Goal: Task Accomplishment & Management: Complete application form

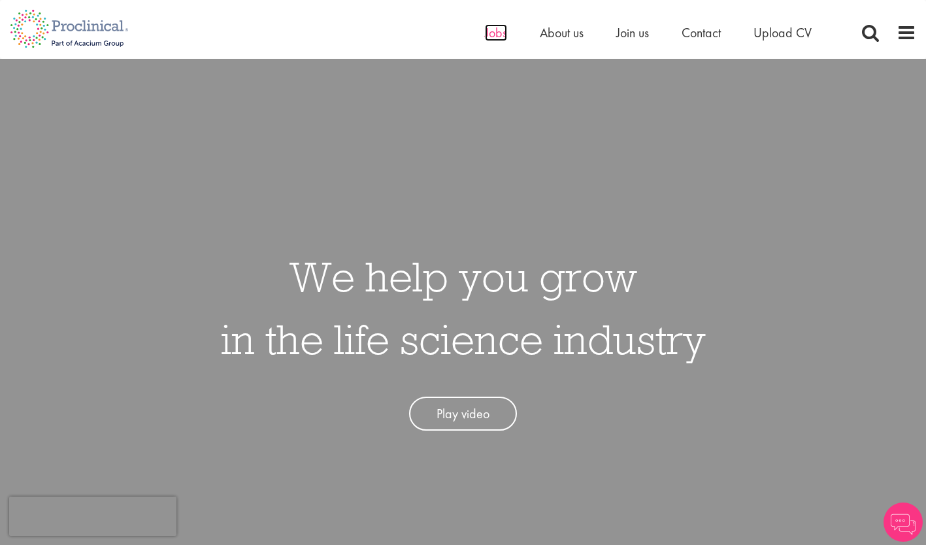
click at [497, 33] on span "Jobs" at bounding box center [496, 32] width 22 height 17
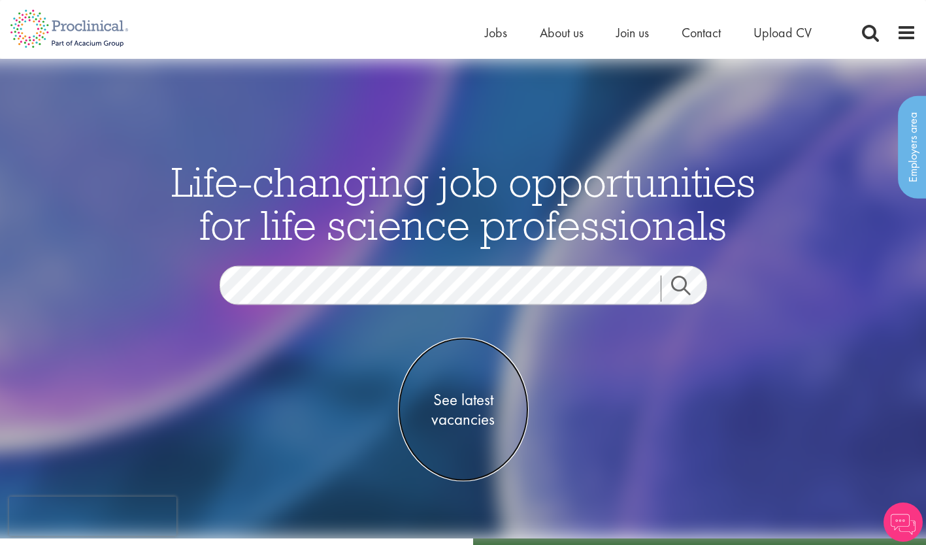
click at [458, 410] on span "See latest vacancies" at bounding box center [463, 409] width 131 height 39
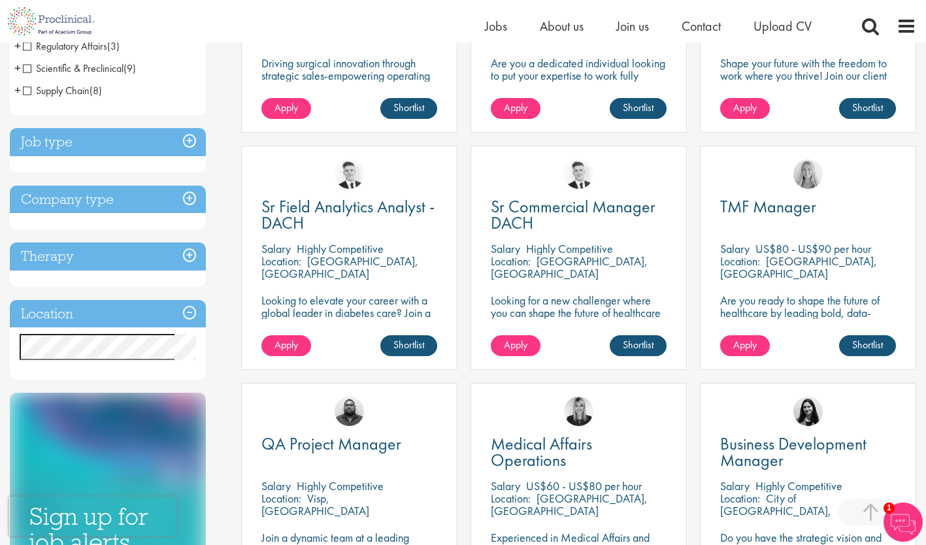
scroll to position [341, 0]
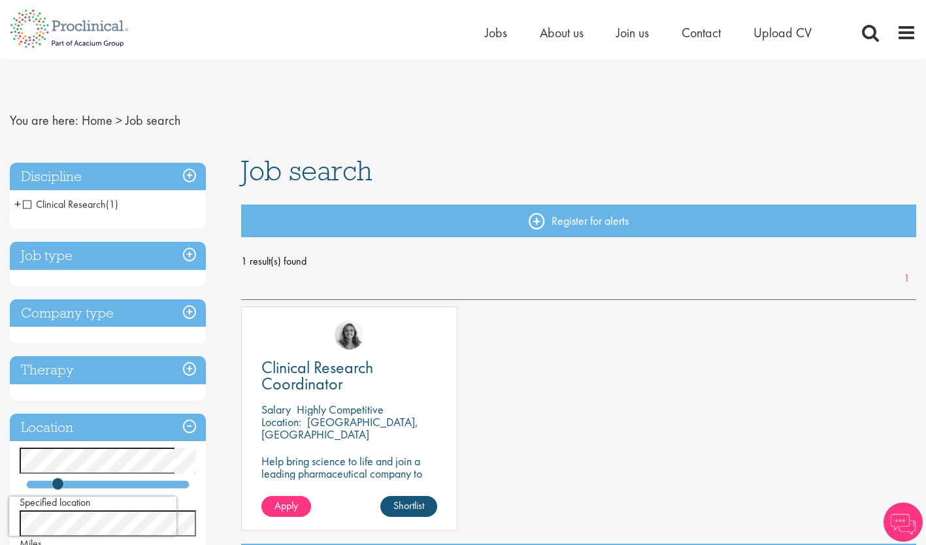
click at [311, 461] on p "Help bring science to life and join a leading pharmaceutical company to play a …" at bounding box center [349, 486] width 176 height 62
click at [290, 373] on span "Clinical Research Coordinator" at bounding box center [317, 375] width 112 height 39
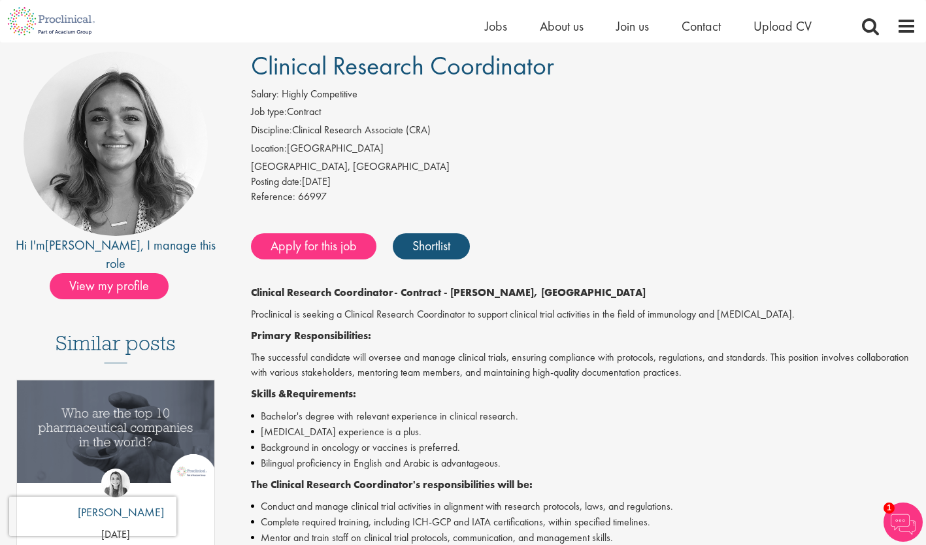
scroll to position [80, 0]
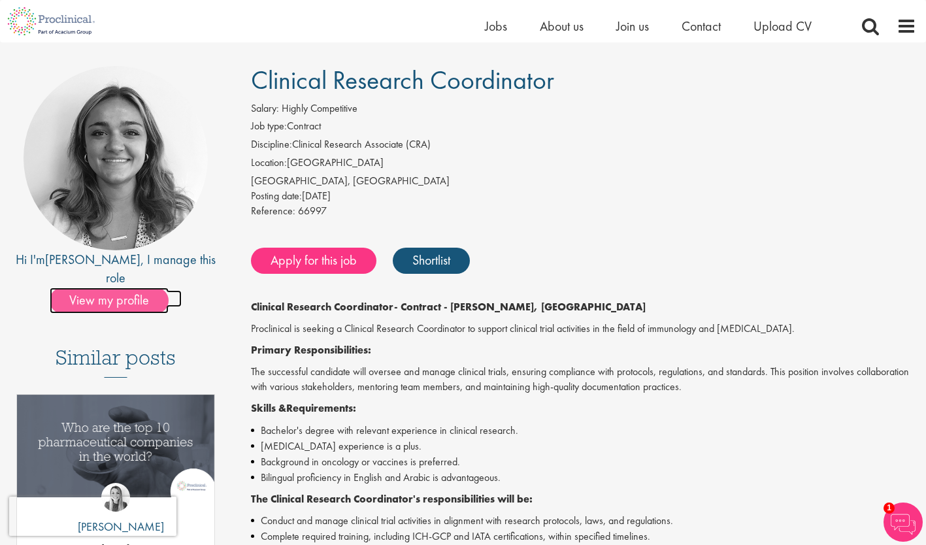
click at [112, 288] on span "View my profile" at bounding box center [109, 301] width 119 height 26
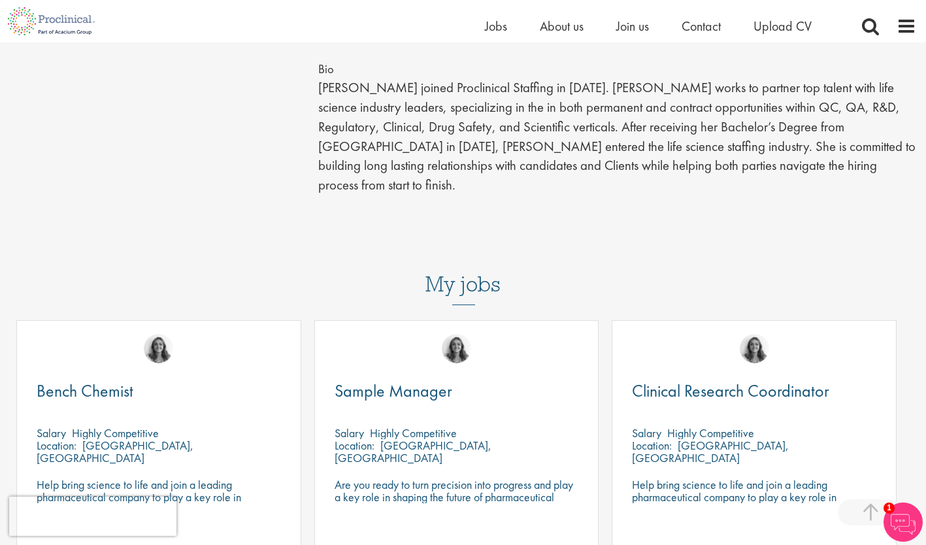
scroll to position [347, 0]
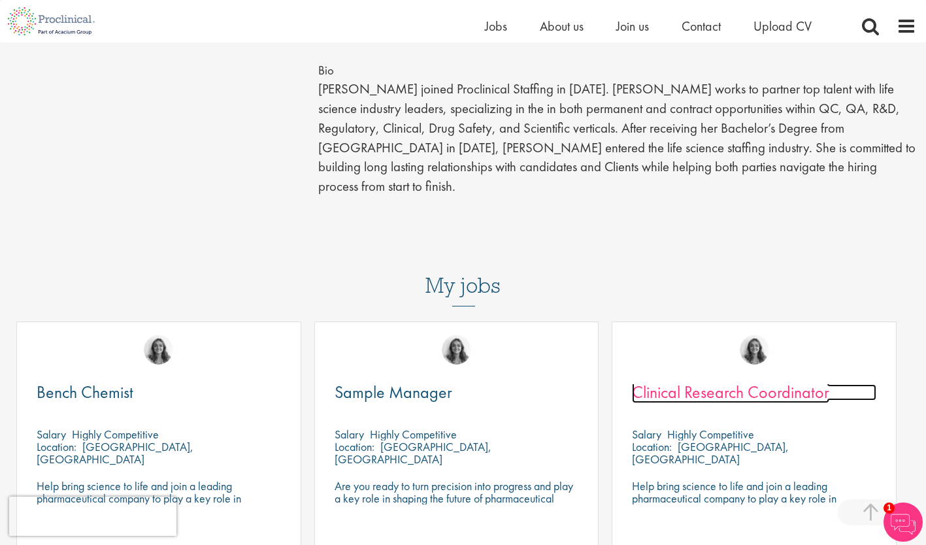
click at [682, 381] on span "Clinical Research Coordinator" at bounding box center [730, 392] width 197 height 22
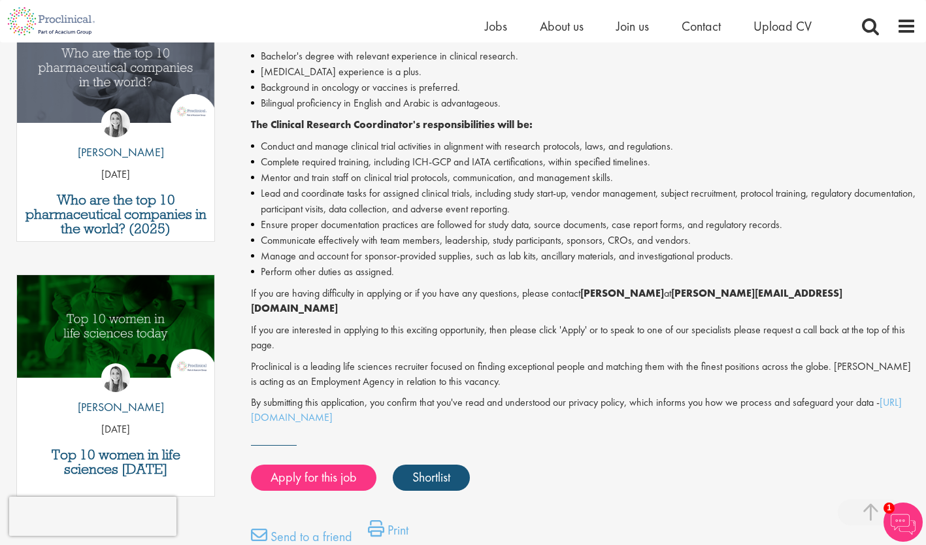
scroll to position [536, 0]
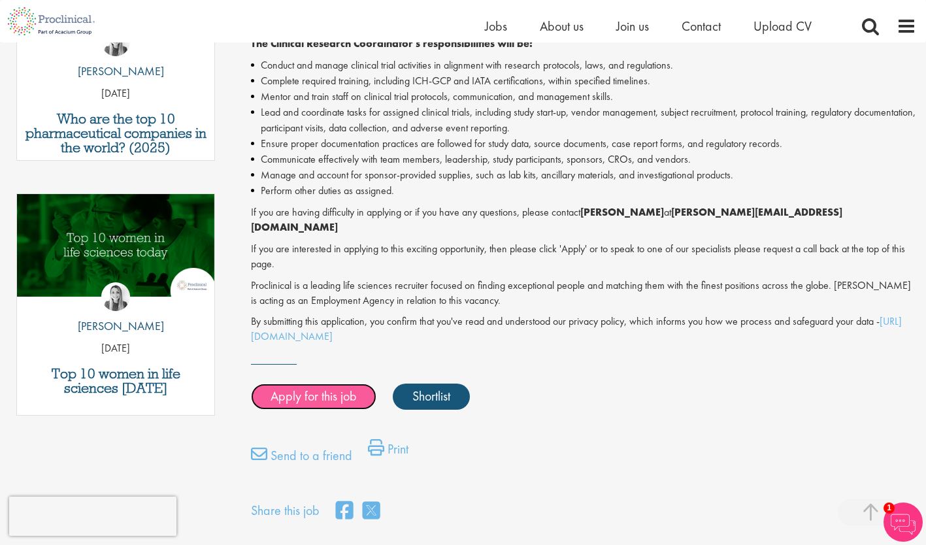
click at [332, 384] on link "Apply for this job" at bounding box center [314, 397] width 126 height 26
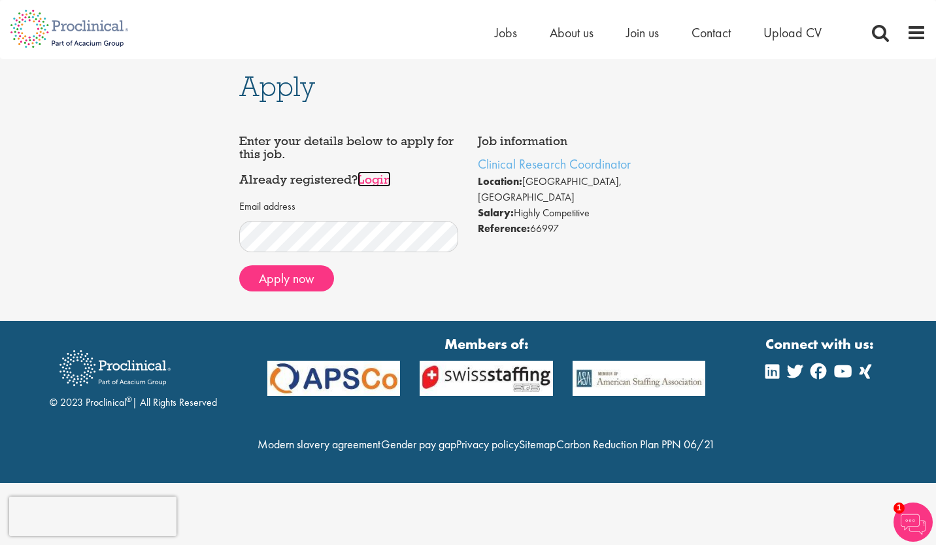
click at [371, 182] on link "Login" at bounding box center [374, 179] width 33 height 16
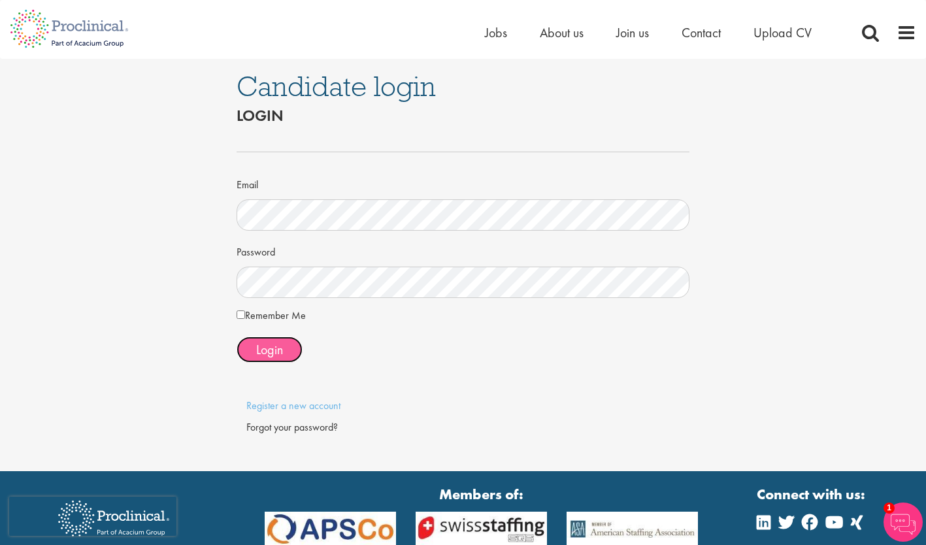
click at [274, 351] on span "Login" at bounding box center [269, 349] width 27 height 17
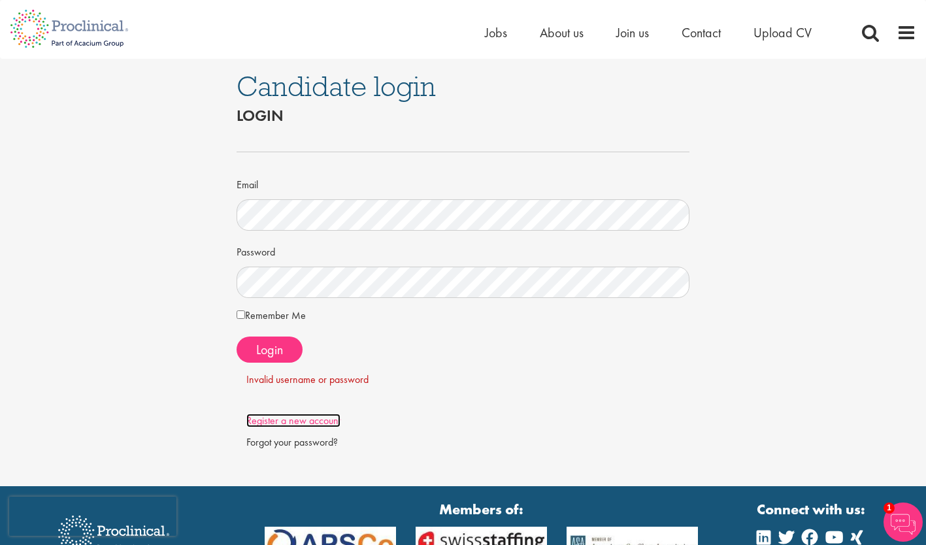
click at [297, 421] on link "Register a new account" at bounding box center [293, 421] width 94 height 14
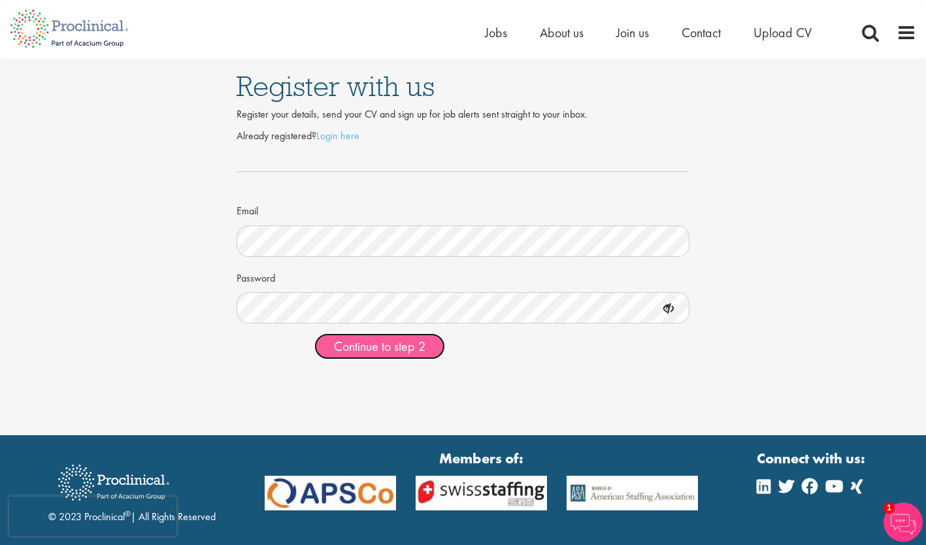
click at [377, 343] on span "Continue to step 2" at bounding box center [380, 346] width 92 height 17
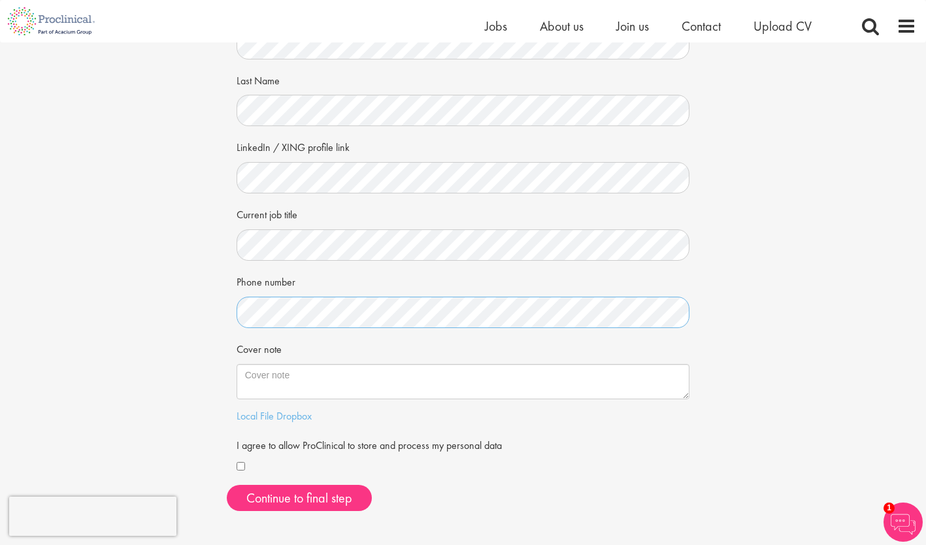
scroll to position [156, 0]
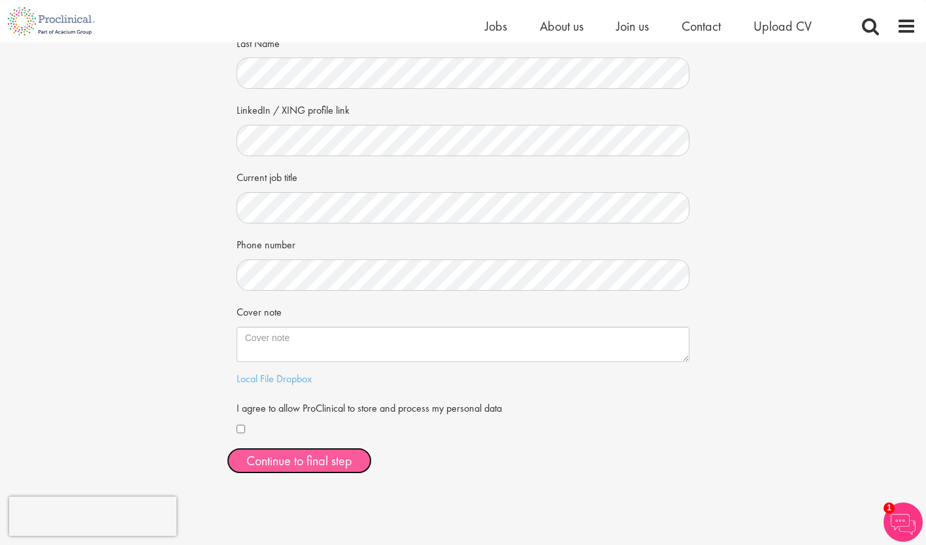
click at [323, 459] on button "Continue to final step" at bounding box center [299, 461] width 145 height 26
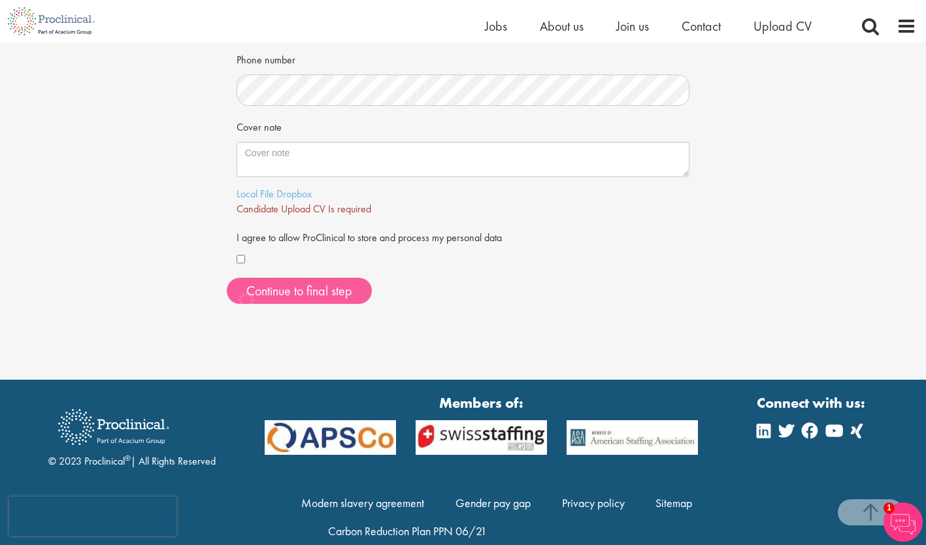
scroll to position [365, 0]
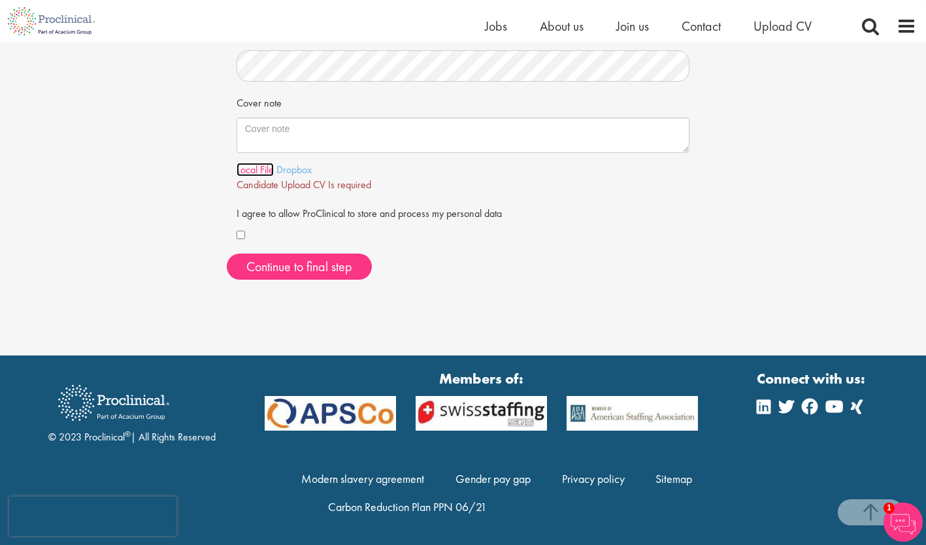
click at [251, 174] on link "Local File" at bounding box center [255, 170] width 37 height 14
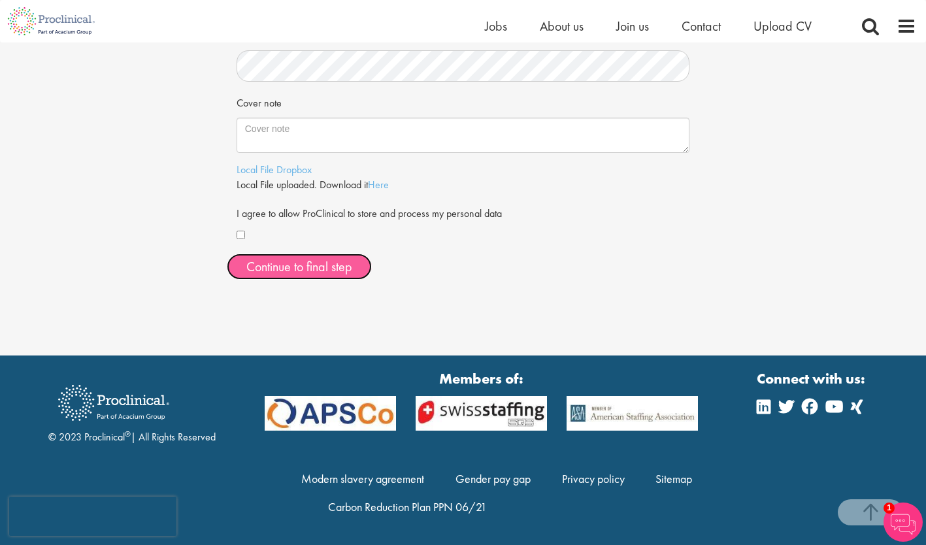
click at [329, 261] on span "Continue to final step" at bounding box center [299, 266] width 106 height 17
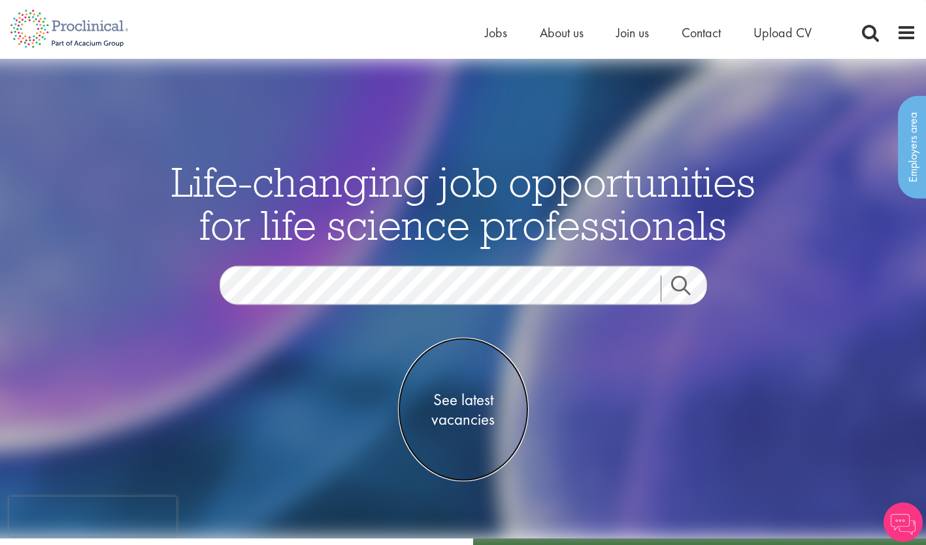
click at [468, 410] on span "See latest vacancies" at bounding box center [463, 409] width 131 height 39
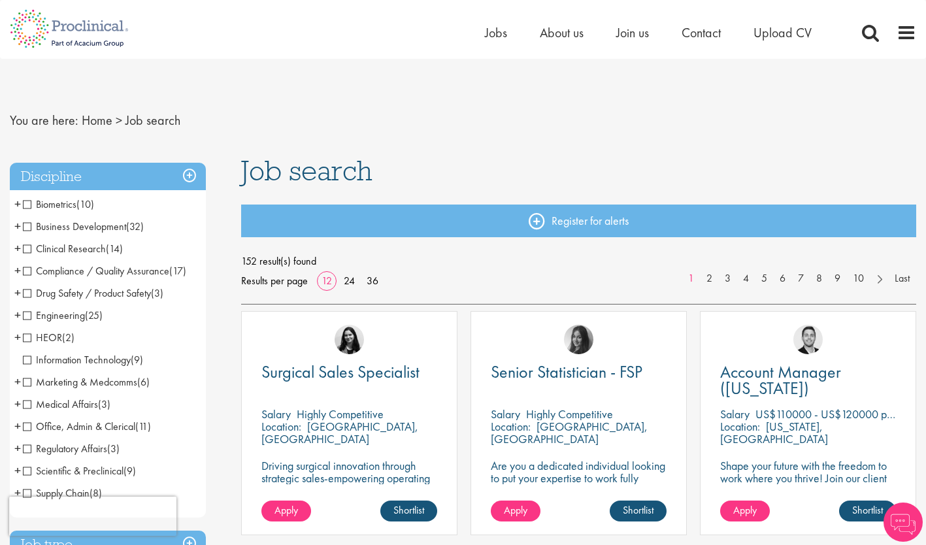
click at [29, 246] on span "Clinical Research" at bounding box center [64, 249] width 83 height 14
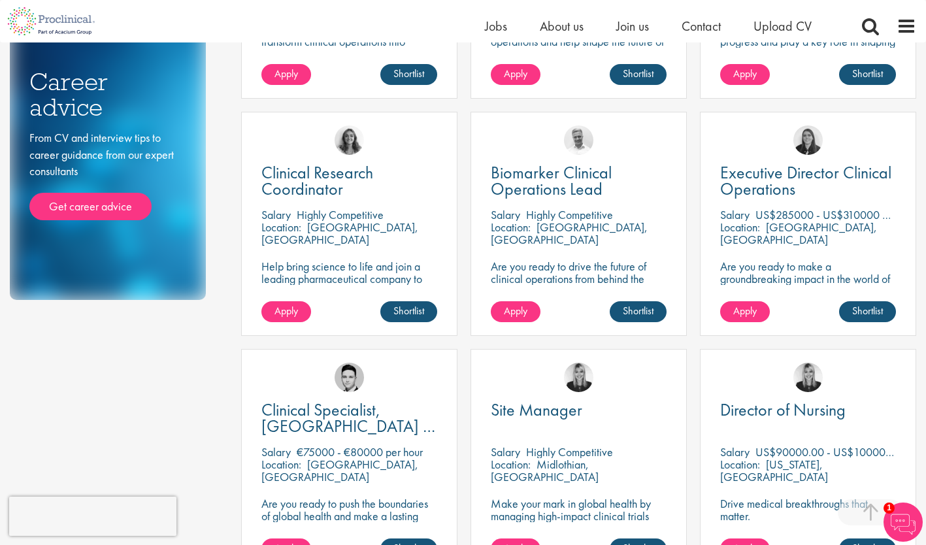
scroll to position [710, 0]
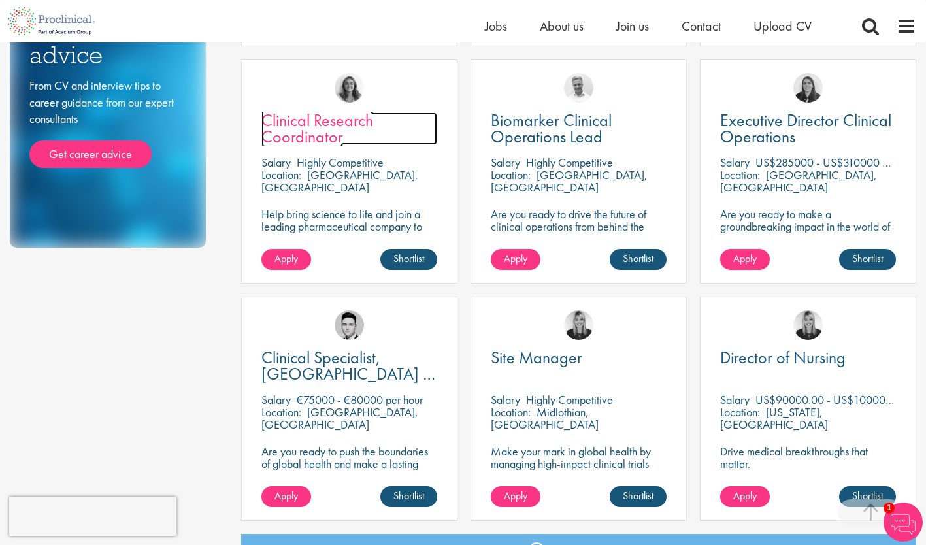
click at [289, 125] on span "Clinical Research Coordinator" at bounding box center [317, 128] width 112 height 39
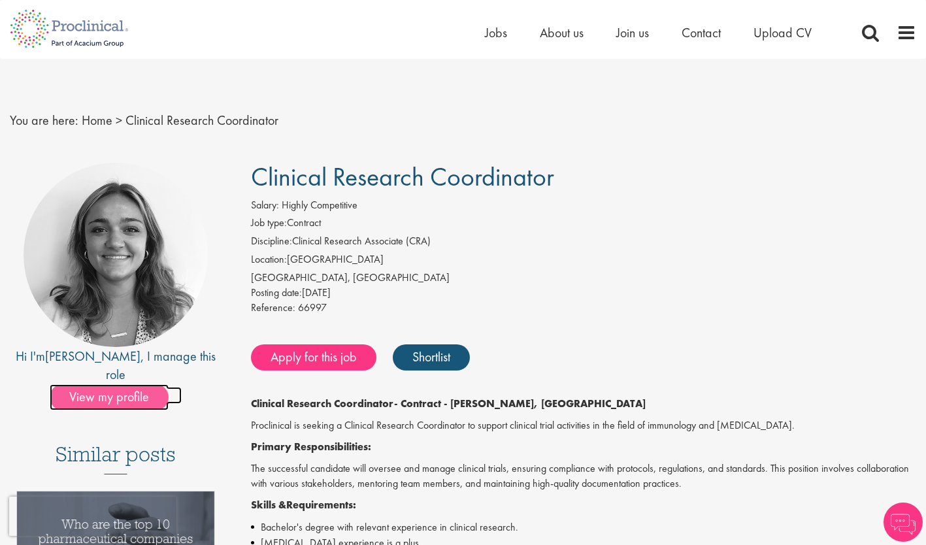
click at [126, 384] on span "View my profile" at bounding box center [109, 397] width 119 height 26
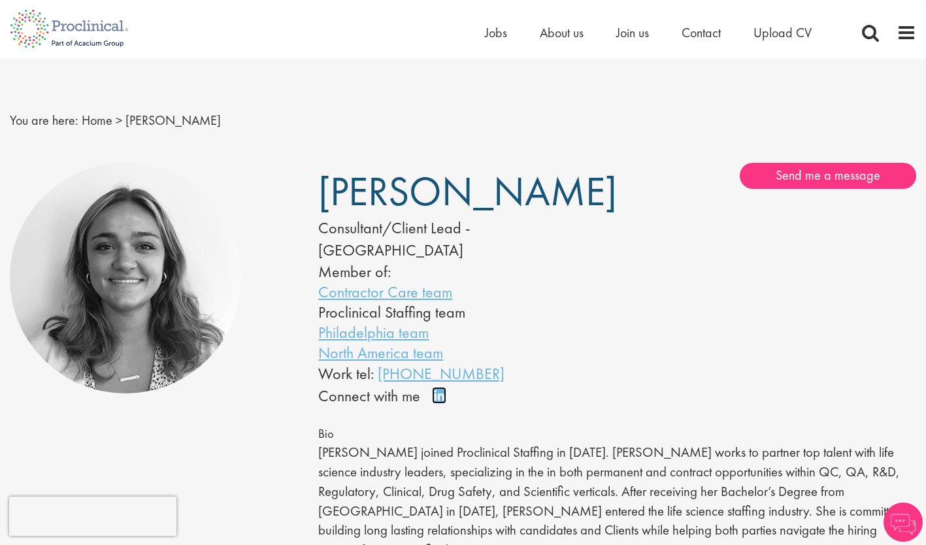
click at [438, 401] on link "Connect on LinkedIn" at bounding box center [443, 401] width 23 height 0
drag, startPoint x: 550, startPoint y: 193, endPoint x: 310, endPoint y: 178, distance: 240.4
click at [310, 178] on div "Jackie Cerchio Consultant/Client Lead - North America Member of: Contractor Car…" at bounding box center [463, 285] width 309 height 245
copy span "Jackie Cerchio"
click at [769, 36] on span "Upload CV" at bounding box center [783, 32] width 58 height 17
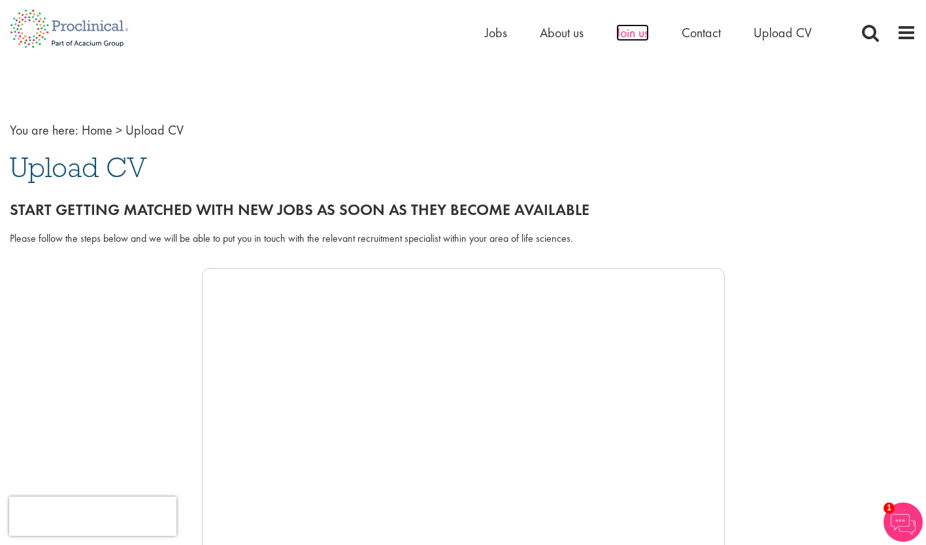
click at [643, 37] on span "Join us" at bounding box center [632, 32] width 33 height 17
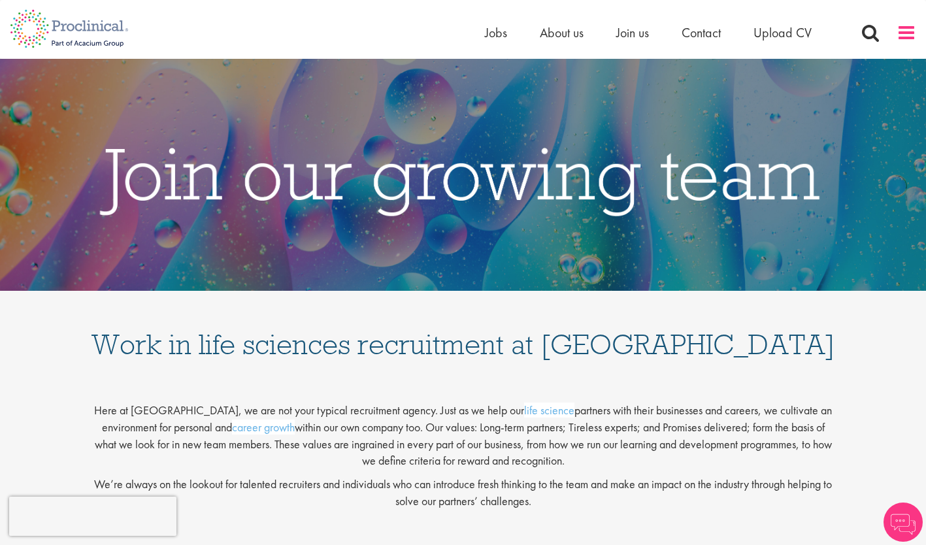
click at [905, 34] on span at bounding box center [907, 33] width 20 height 20
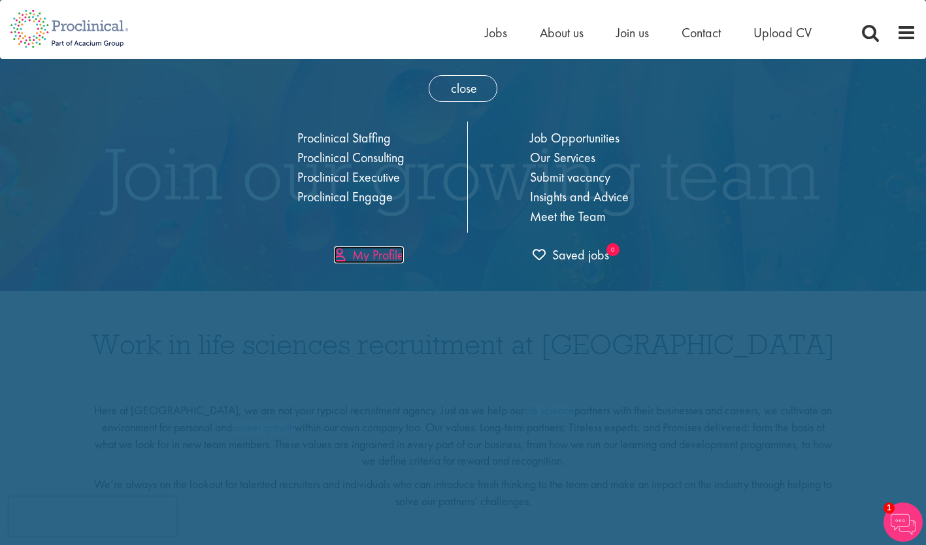
click at [388, 253] on link "My Profile" at bounding box center [369, 254] width 70 height 17
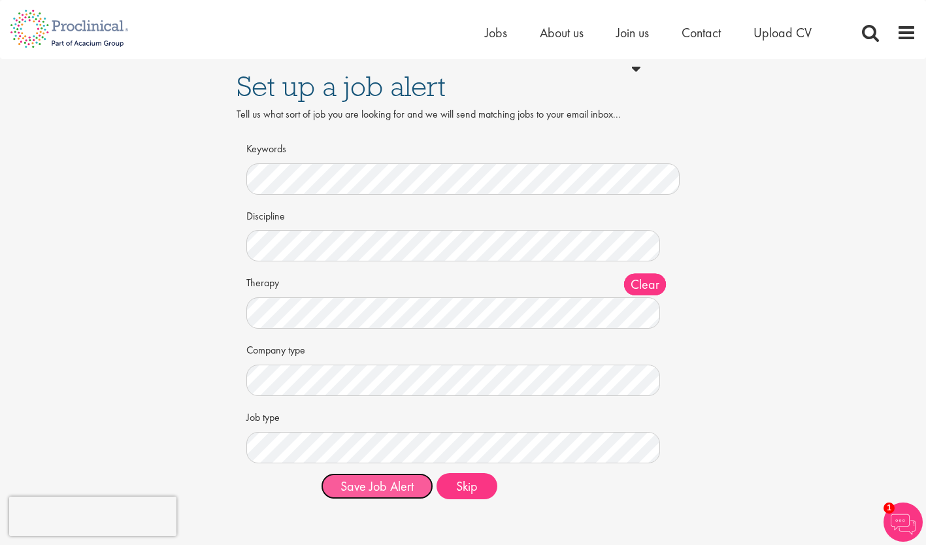
click at [378, 488] on button "Save Job Alert" at bounding box center [377, 486] width 112 height 26
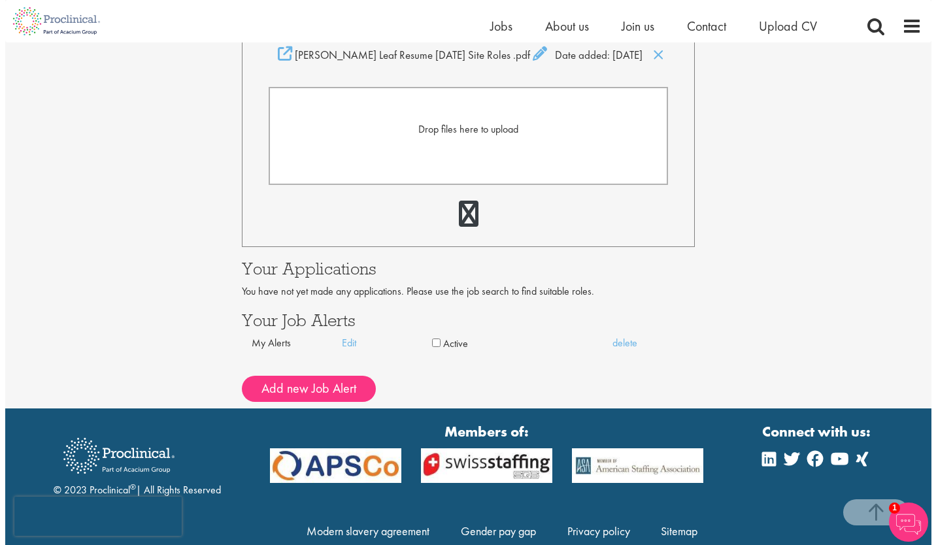
scroll to position [358, 0]
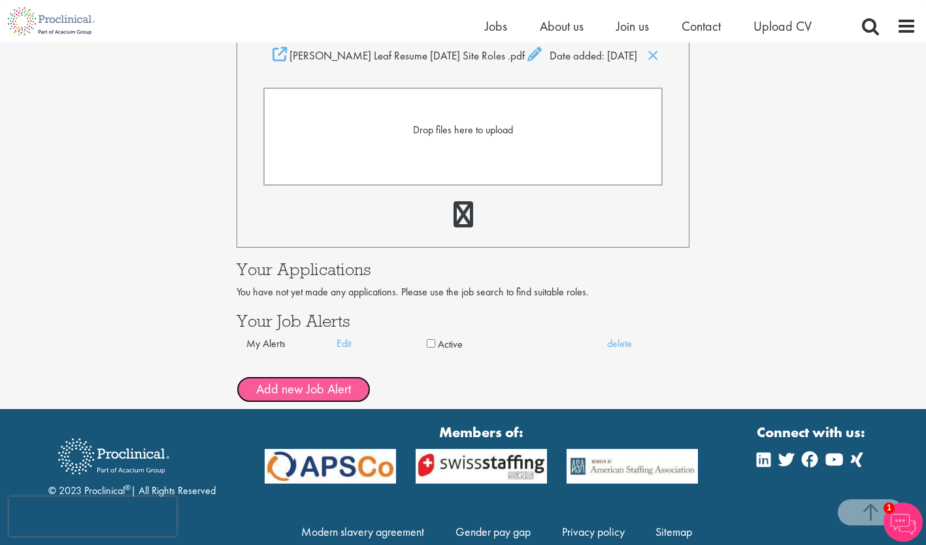
click at [321, 384] on button "Add new Job Alert" at bounding box center [304, 390] width 134 height 26
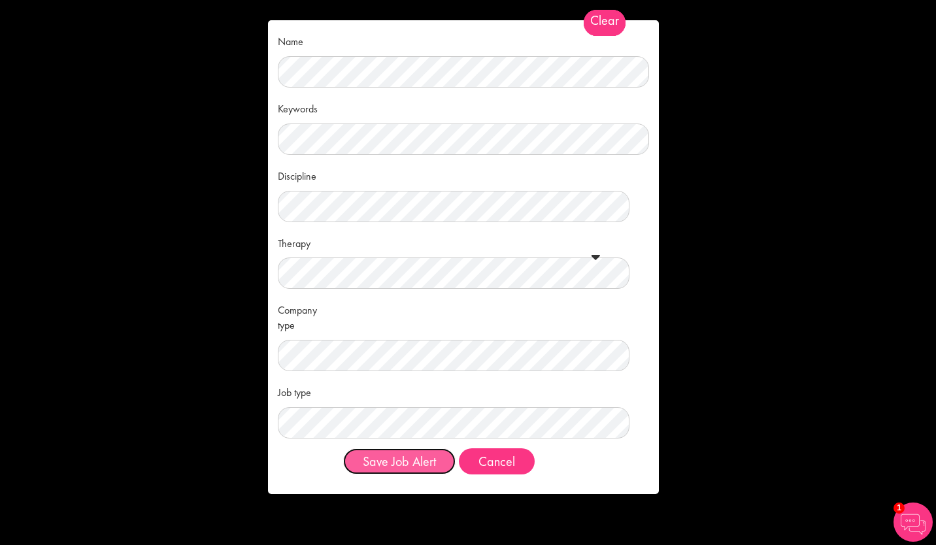
click at [401, 462] on button "Save Job Alert" at bounding box center [399, 461] width 112 height 26
